Goal: Transaction & Acquisition: Purchase product/service

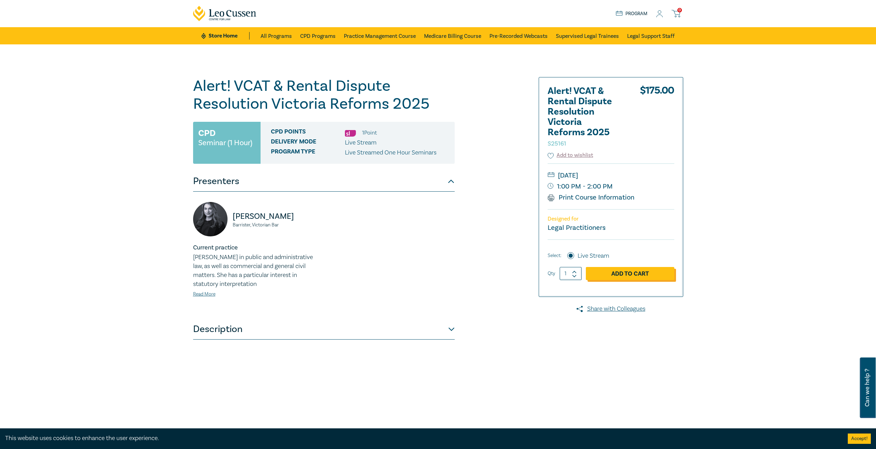
click at [616, 275] on link "Add to Cart" at bounding box center [630, 273] width 88 height 13
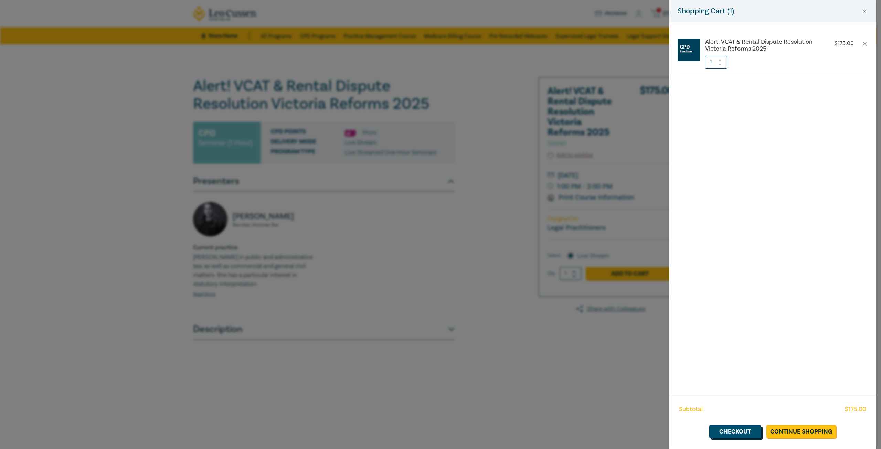
click at [731, 435] on link "Checkout" at bounding box center [735, 431] width 52 height 13
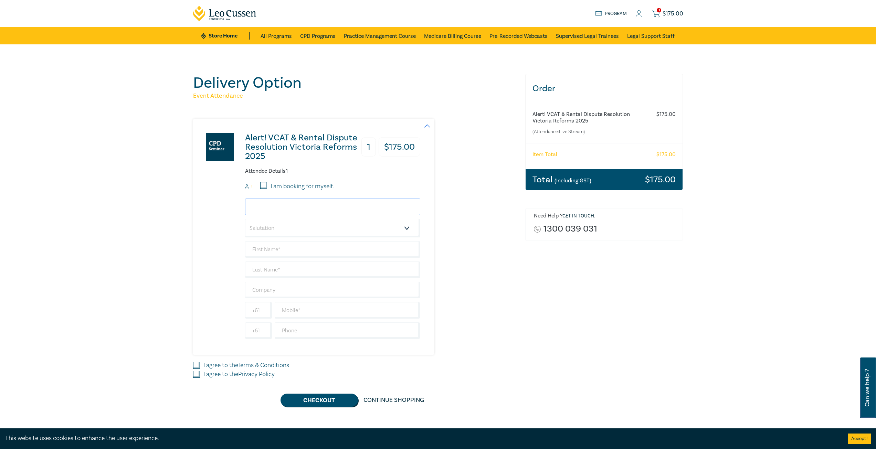
click at [269, 208] on input "email" at bounding box center [332, 207] width 175 height 17
type input "[EMAIL_ADDRESS][DOMAIN_NAME]"
click at [319, 232] on select "Salutation Mr. Mrs. Ms. Miss Dr. Prof. Other" at bounding box center [332, 228] width 175 height 19
select select "Ms."
click at [245, 219] on select "Salutation Mr. Mrs. Ms. Miss Dr. Prof. Other" at bounding box center [332, 228] width 175 height 19
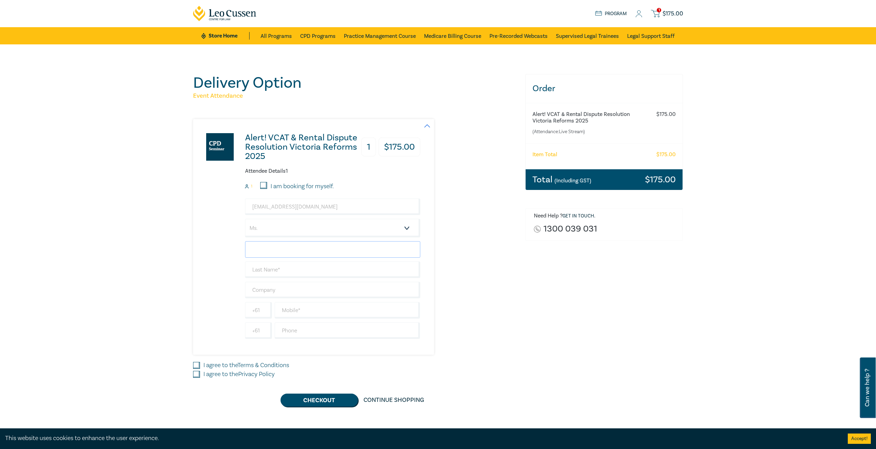
click at [266, 256] on input "text" at bounding box center [332, 249] width 175 height 17
type input "[PERSON_NAME]"
type input "BJT Legal"
click at [397, 334] on input "text" at bounding box center [348, 330] width 146 height 17
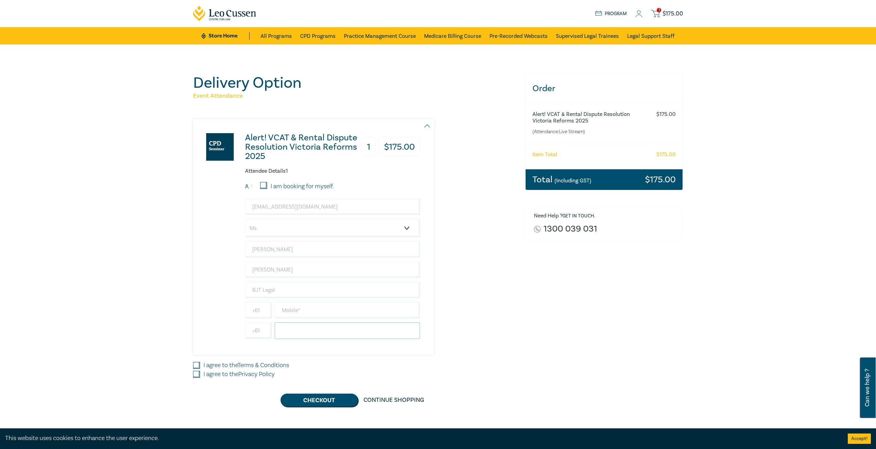
type input "3"
type input "03 5333 8888"
click at [195, 365] on input "I agree to the Terms & Conditions" at bounding box center [196, 365] width 7 height 7
checkbox input "true"
click at [197, 373] on input "I agree to the Privacy Policy" at bounding box center [196, 374] width 7 height 7
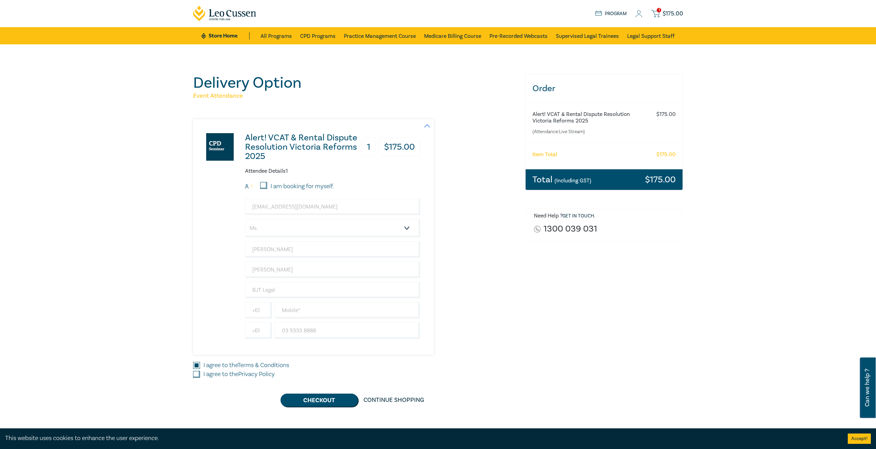
checkbox input "true"
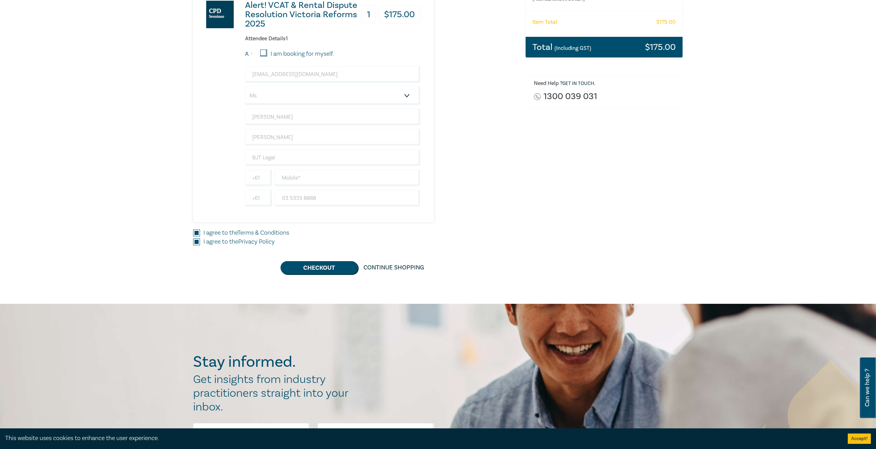
scroll to position [138, 0]
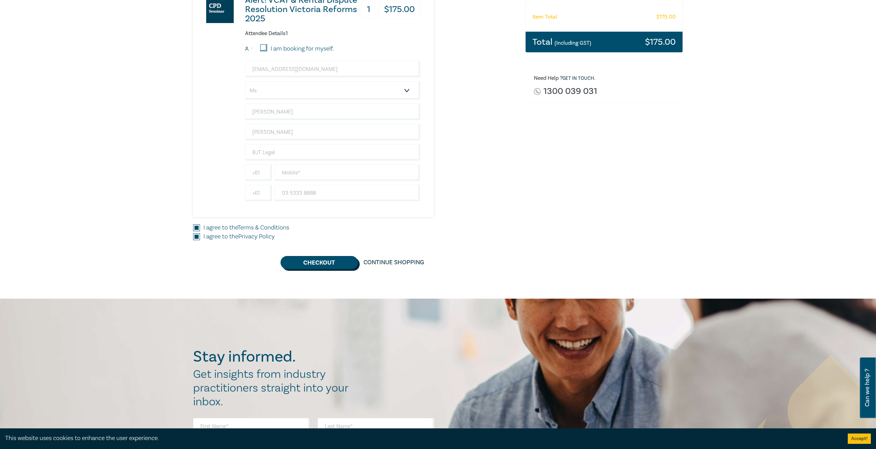
click at [321, 261] on button "Checkout" at bounding box center [318, 262] width 77 height 13
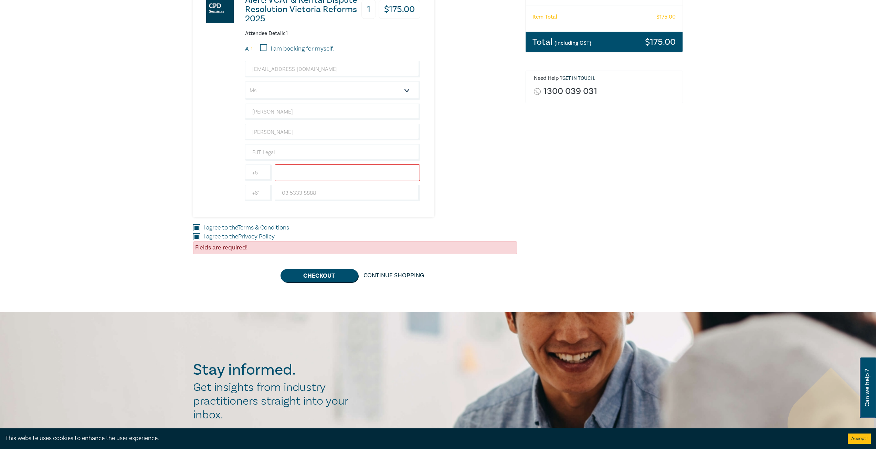
click at [292, 172] on input "text" at bounding box center [348, 172] width 146 height 17
paste input "0405 019 222"
type input "0405 019 222"
click at [575, 162] on div "Order Alert! VCAT & Rental Dispute Resolution Victoria Reforms 2025 (Attendance…" at bounding box center [604, 109] width 166 height 346
click at [307, 278] on button "Checkout" at bounding box center [318, 275] width 77 height 13
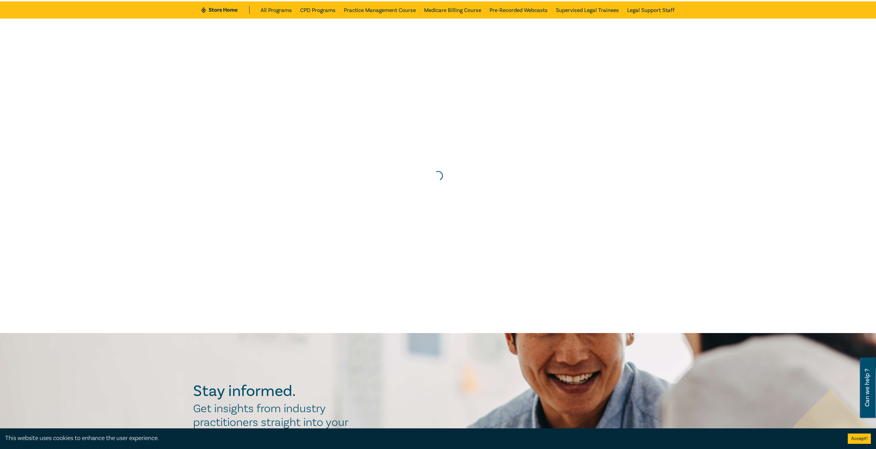
scroll to position [0, 0]
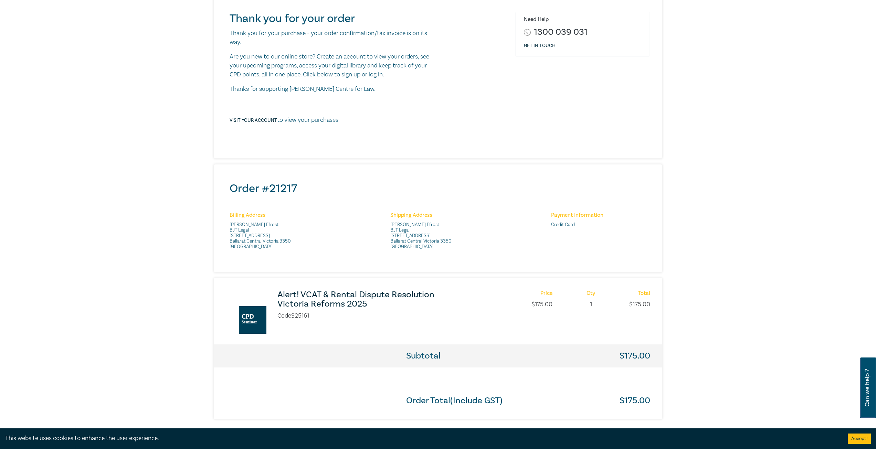
scroll to position [69, 0]
